Goal: Task Accomplishment & Management: Use online tool/utility

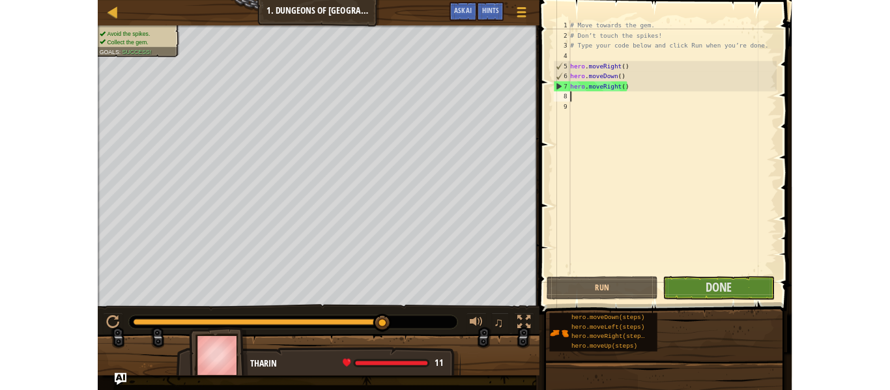
scroll to position [6, 0]
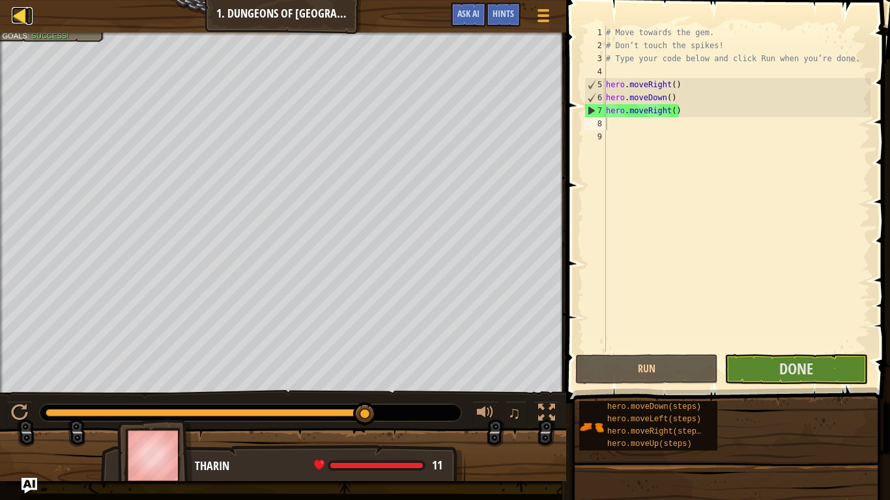
click at [17, 18] on div at bounding box center [20, 15] width 16 height 16
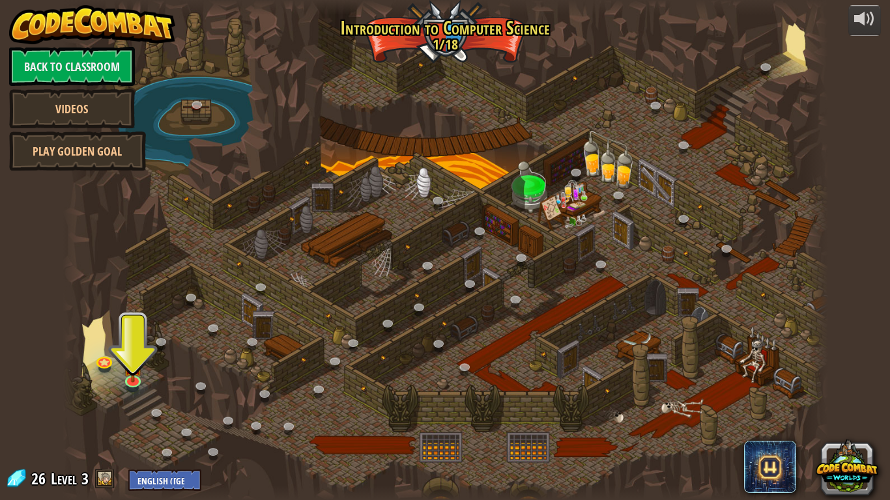
click at [698, 196] on div at bounding box center [445, 250] width 765 height 500
click at [854, 24] on div at bounding box center [864, 18] width 21 height 21
